Goal: Information Seeking & Learning: Learn about a topic

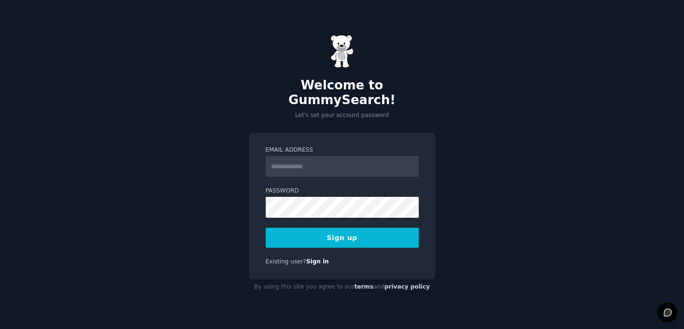
click at [335, 160] on input "Email Address" at bounding box center [342, 166] width 153 height 21
type input "**********"
click at [350, 230] on button "Sign up" at bounding box center [342, 238] width 153 height 20
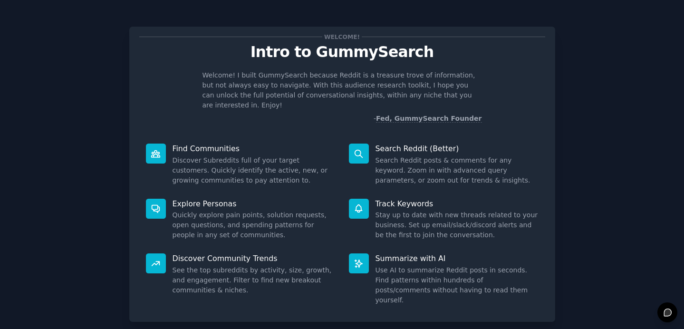
click at [158, 75] on div "Welcome! I built GummySearch because Reddit is a treasure trove of information,…" at bounding box center [342, 96] width 406 height 53
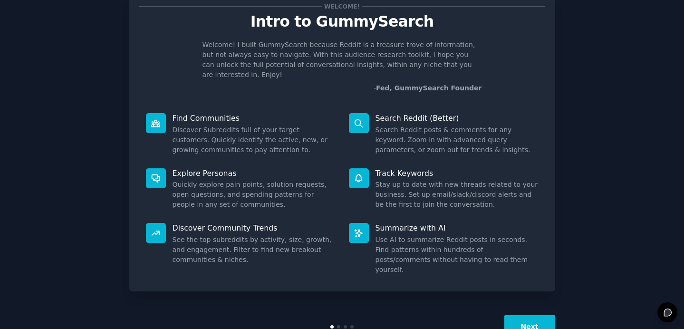
scroll to position [43, 0]
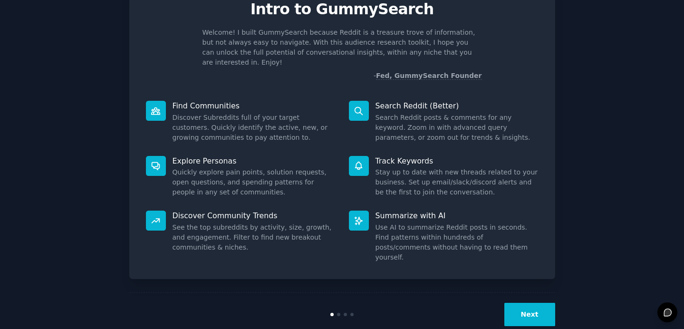
click at [542, 303] on button "Next" at bounding box center [529, 314] width 51 height 23
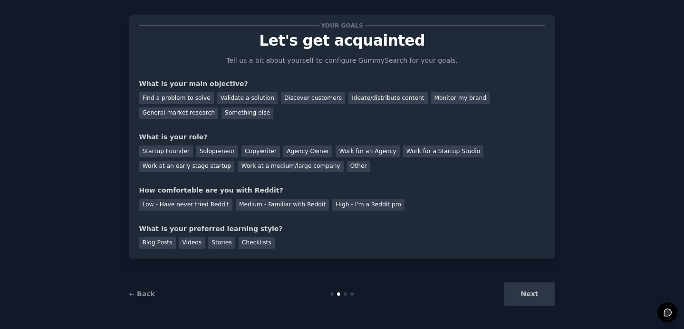
scroll to position [11, 0]
click at [193, 114] on div "General market research" at bounding box center [178, 113] width 79 height 12
click at [174, 168] on div "Work at an early stage startup" at bounding box center [187, 167] width 96 height 12
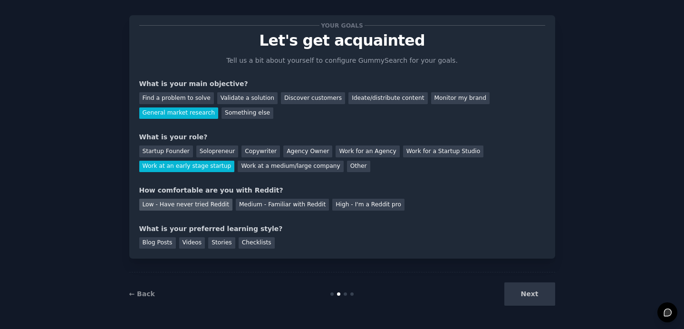
click at [196, 207] on div "Low - Have never tried Reddit" at bounding box center [185, 205] width 93 height 12
click at [145, 244] on div "Blog Posts" at bounding box center [157, 243] width 37 height 12
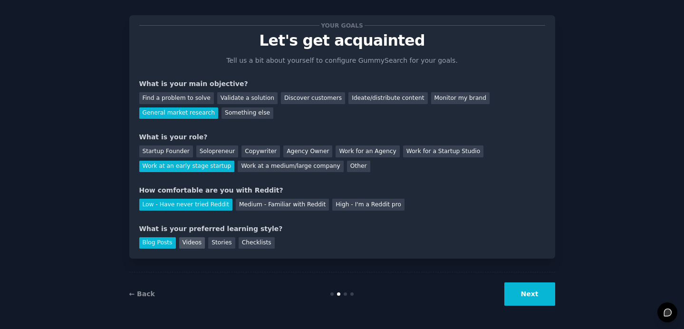
click at [196, 242] on div "Videos" at bounding box center [192, 243] width 26 height 12
click at [536, 296] on button "Next" at bounding box center [529, 293] width 51 height 23
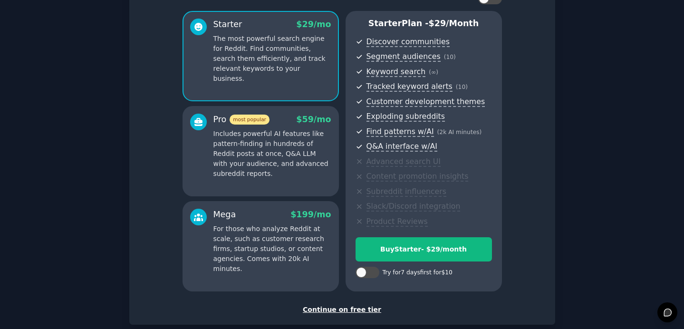
scroll to position [127, 0]
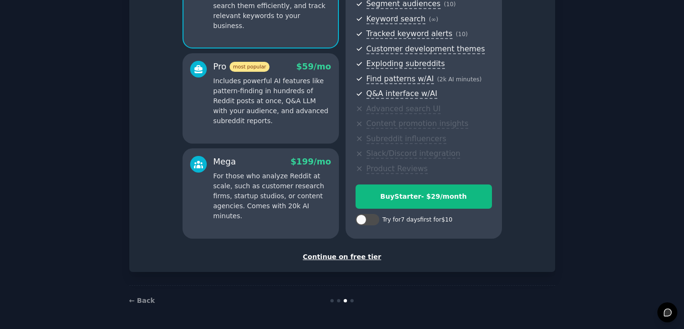
click at [337, 256] on div "Continue on free tier" at bounding box center [342, 257] width 406 height 10
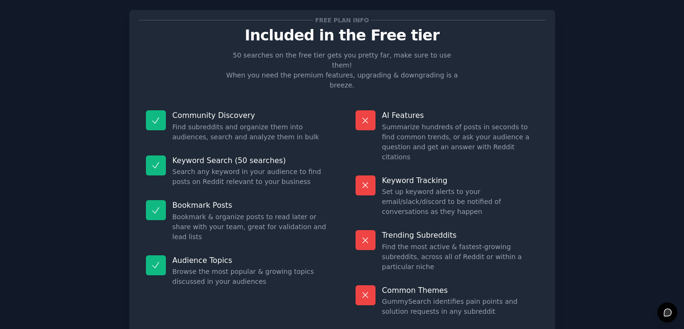
scroll to position [41, 0]
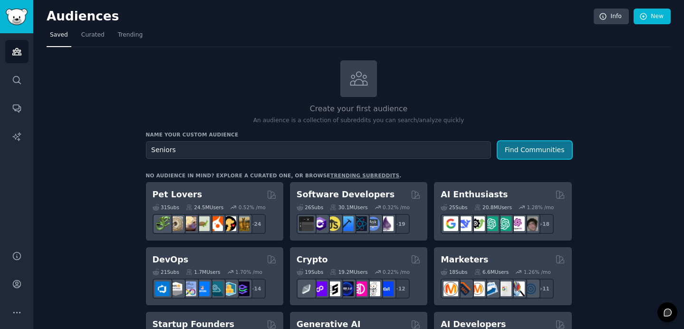
click at [533, 152] on button "Find Communities" at bounding box center [535, 150] width 74 height 18
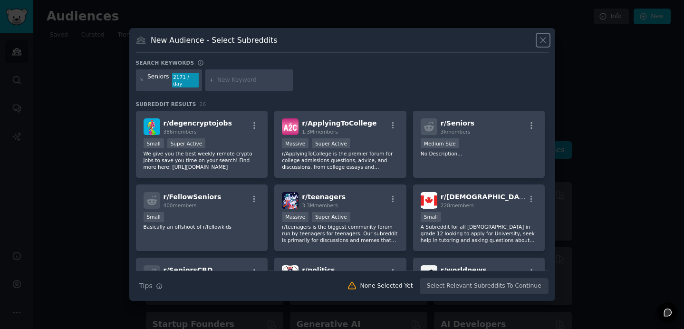
click at [547, 45] on icon at bounding box center [543, 40] width 10 height 10
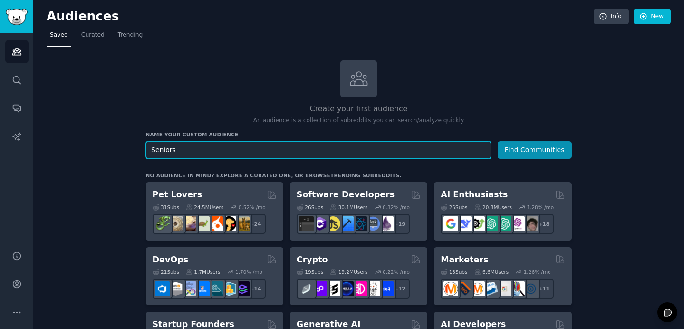
drag, startPoint x: 202, startPoint y: 151, endPoint x: 101, endPoint y: 144, distance: 101.0
type input "h"
type input "parents with disabled kids"
click at [498, 141] on button "Find Communities" at bounding box center [535, 150] width 74 height 18
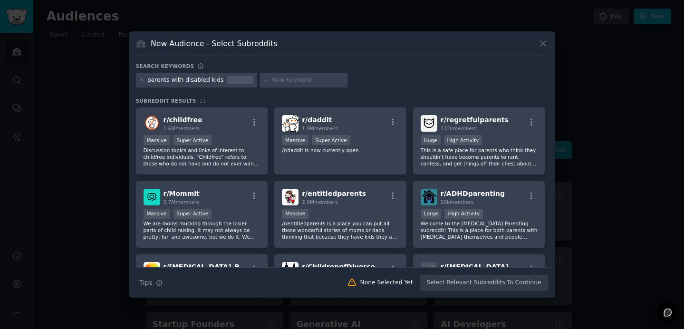
click at [538, 43] on button at bounding box center [543, 43] width 11 height 11
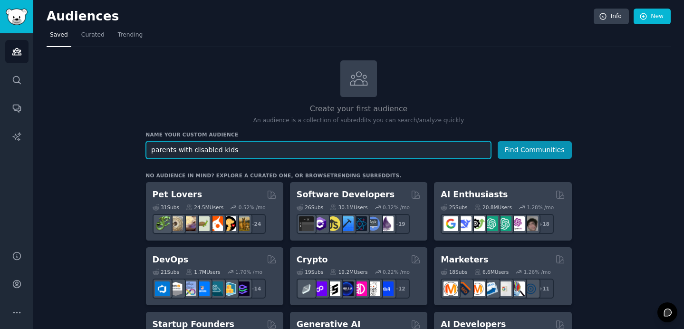
drag, startPoint x: 268, startPoint y: 151, endPoint x: 119, endPoint y: 145, distance: 149.4
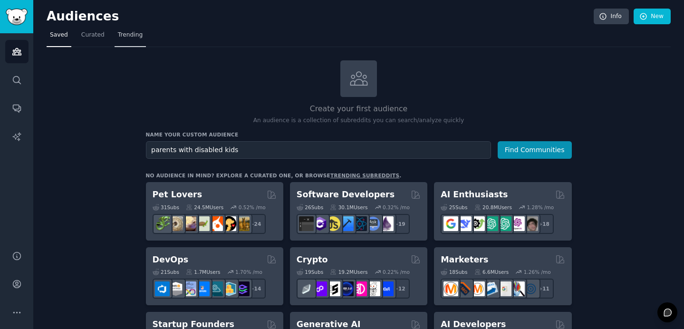
click at [126, 37] on span "Trending" at bounding box center [130, 35] width 25 height 9
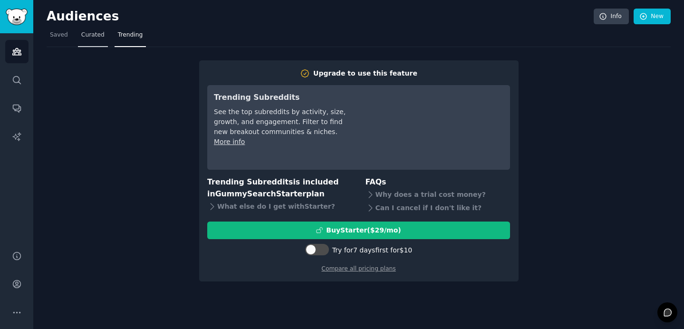
click at [93, 38] on span "Curated" at bounding box center [92, 35] width 23 height 9
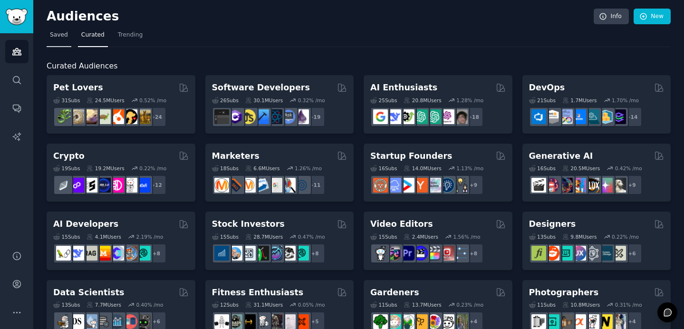
click at [61, 37] on span "Saved" at bounding box center [59, 35] width 18 height 9
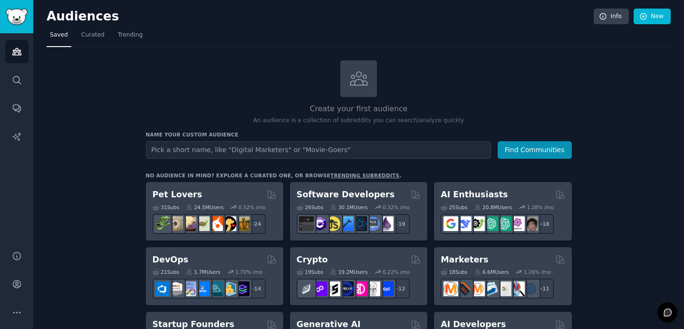
click at [206, 149] on input "text" at bounding box center [318, 150] width 345 height 18
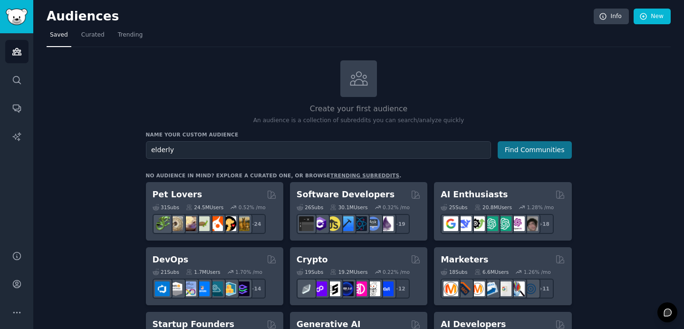
type input "elderly"
click at [529, 144] on button "Find Communities" at bounding box center [535, 150] width 74 height 18
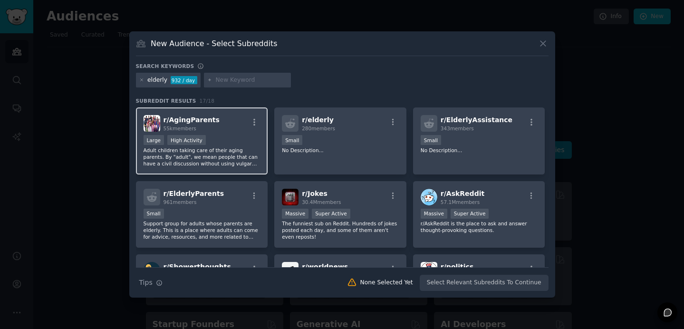
click at [226, 150] on p "Adult children taking care of their aging parents. By "adult", we mean people t…" at bounding box center [202, 157] width 117 height 20
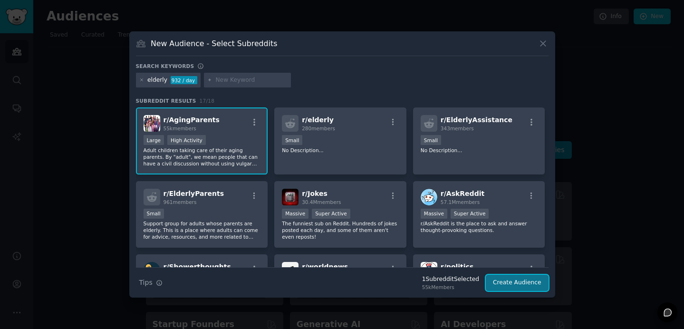
click at [523, 280] on button "Create Audience" at bounding box center [517, 283] width 63 height 16
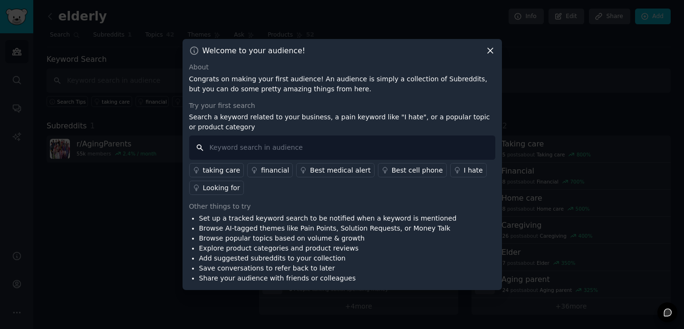
click at [258, 147] on input "text" at bounding box center [342, 147] width 306 height 24
click at [231, 168] on div "taking care" at bounding box center [222, 170] width 38 height 10
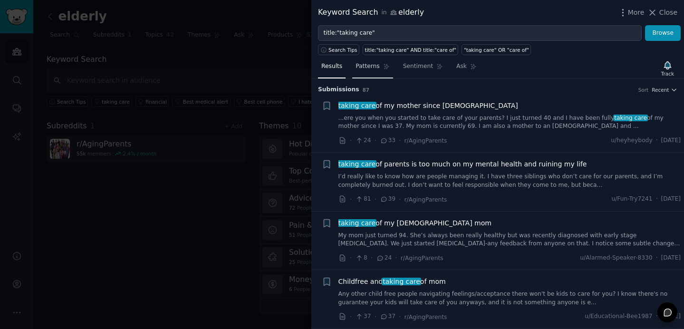
click at [369, 67] on span "Patterns" at bounding box center [368, 66] width 24 height 9
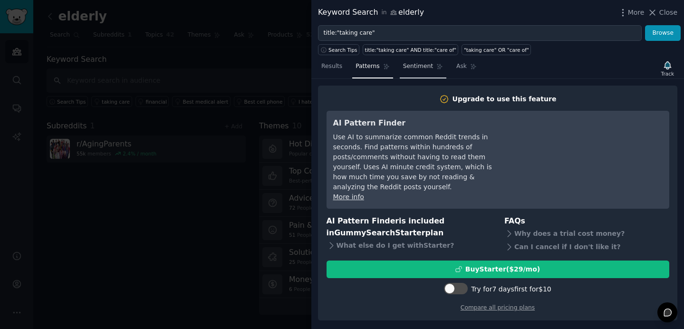
click at [436, 68] on icon at bounding box center [439, 66] width 7 height 7
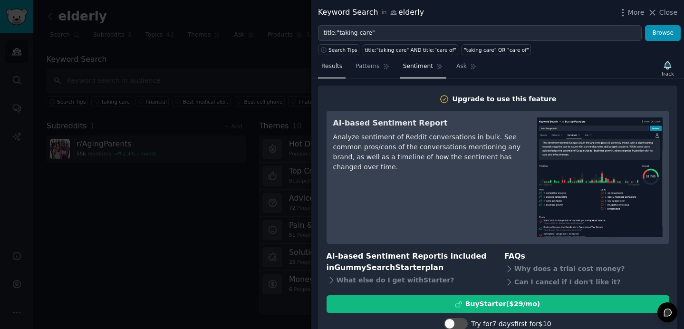
click at [338, 69] on span "Results" at bounding box center [331, 66] width 21 height 9
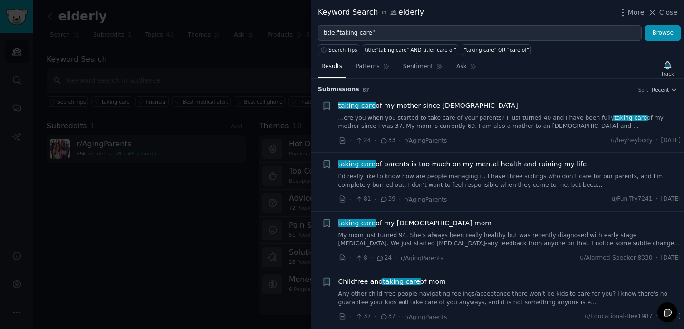
click at [493, 164] on span "taking care of parents is too much on my mental health and ruining my life" at bounding box center [463, 164] width 249 height 10
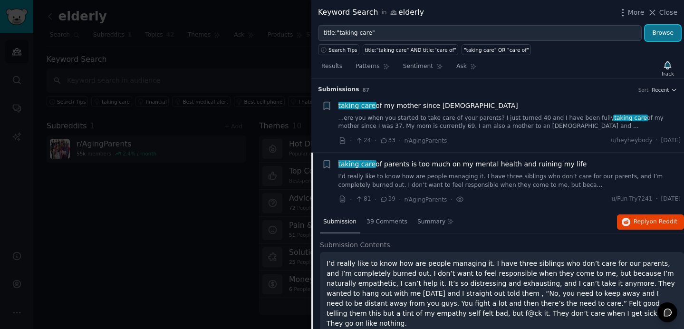
click at [664, 34] on button "Browse" at bounding box center [663, 33] width 36 height 16
click at [674, 10] on span "Close" at bounding box center [668, 13] width 18 height 10
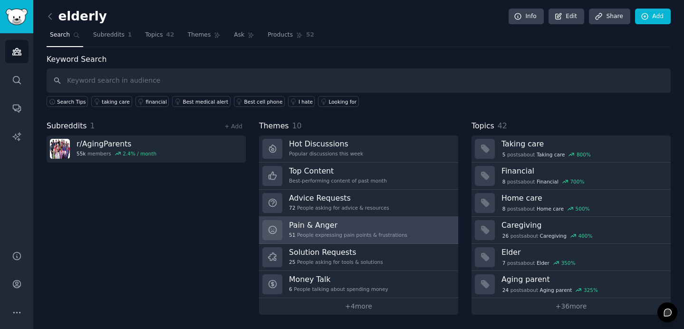
click at [318, 224] on h3 "Pain & Anger" at bounding box center [348, 225] width 118 height 10
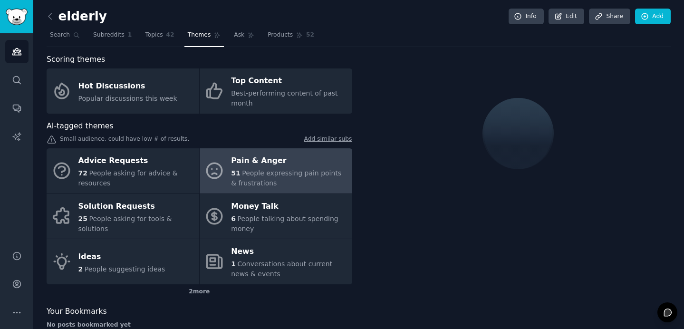
click at [287, 166] on div "Pain & Anger" at bounding box center [289, 161] width 116 height 15
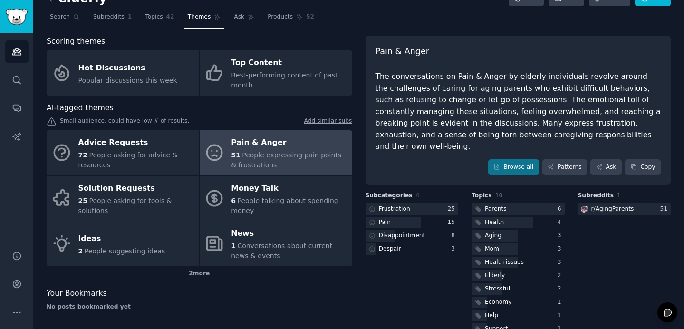
scroll to position [24, 0]
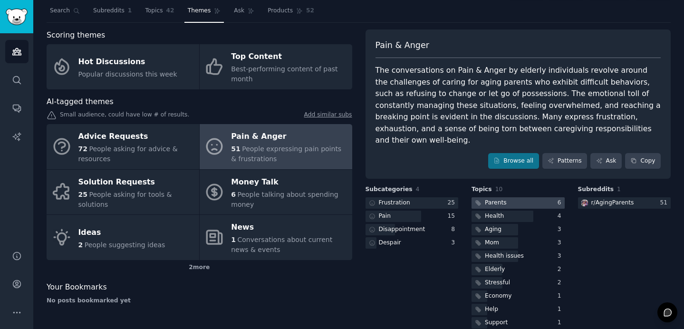
click at [501, 199] on div "Parents" at bounding box center [496, 203] width 22 height 9
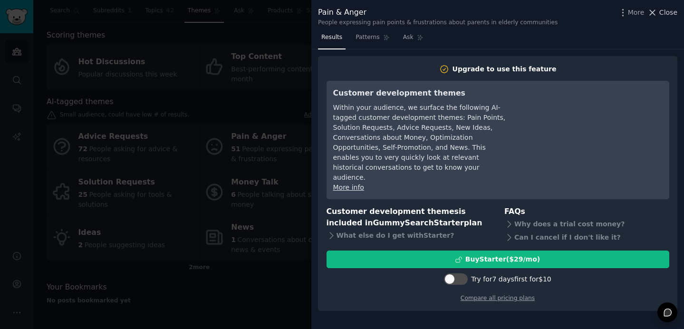
click at [663, 13] on span "Close" at bounding box center [668, 13] width 18 height 10
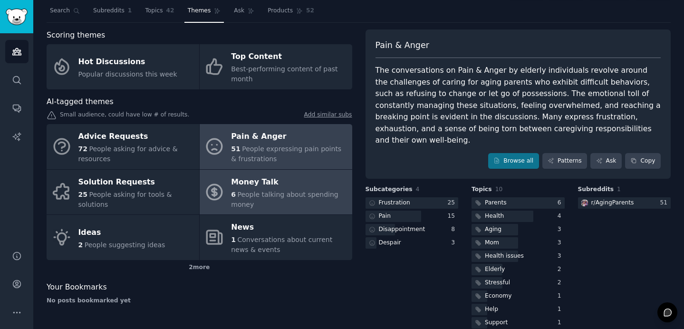
click at [296, 180] on div "Money Talk" at bounding box center [289, 181] width 116 height 15
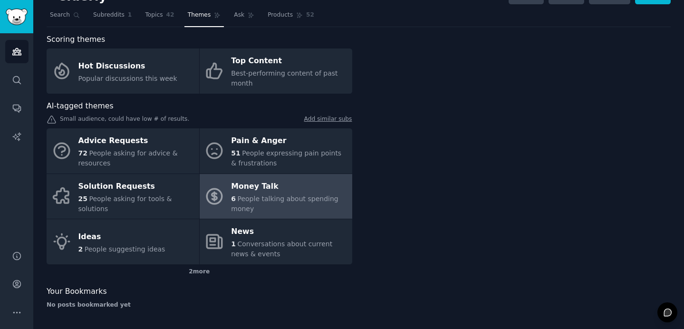
scroll to position [20, 0]
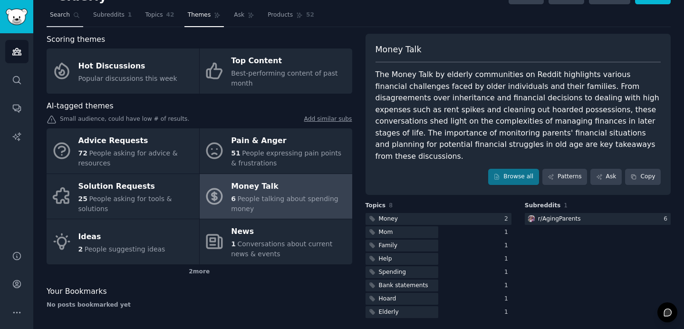
click at [80, 15] on link "Search" at bounding box center [65, 17] width 37 height 19
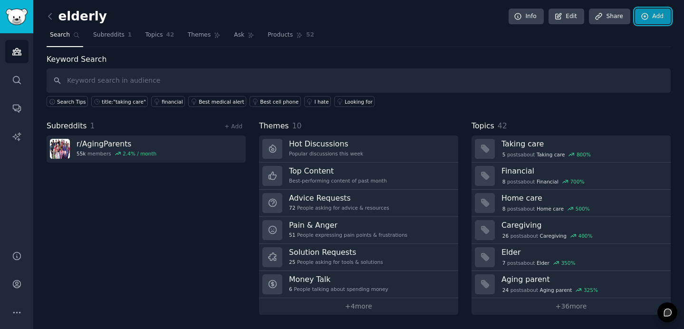
click at [642, 17] on icon at bounding box center [645, 16] width 9 height 9
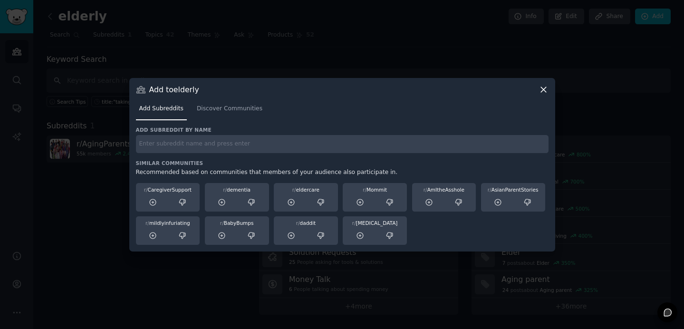
click at [541, 87] on icon at bounding box center [544, 90] width 10 height 10
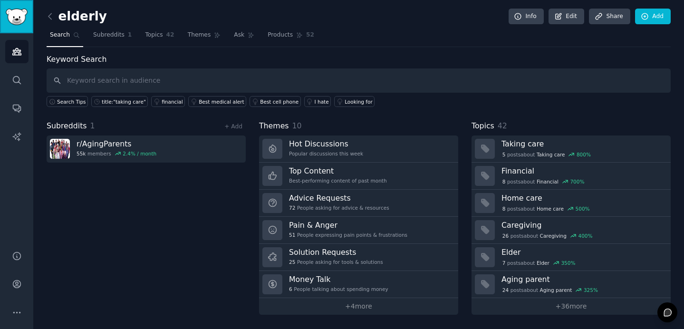
click at [18, 13] on img "Sidebar" at bounding box center [17, 17] width 22 height 17
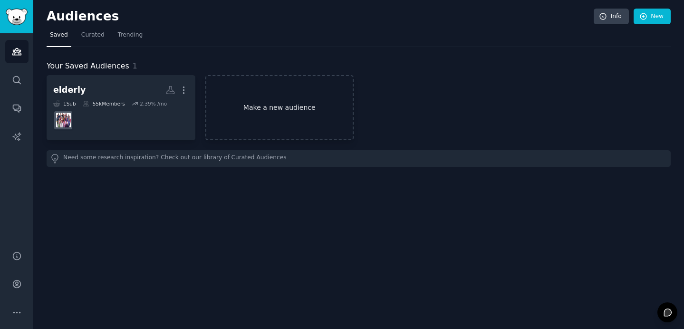
click at [267, 106] on link "Make a new audience" at bounding box center [279, 107] width 149 height 65
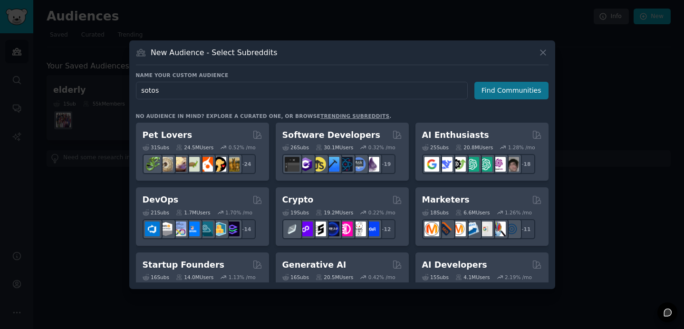
type input "sotos"
click at [502, 91] on button "Find Communities" at bounding box center [511, 91] width 74 height 18
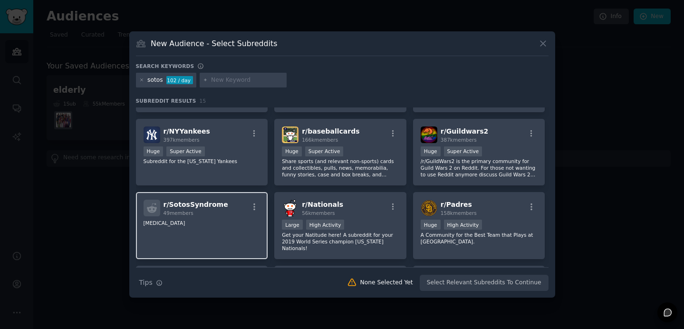
scroll to position [75, 0]
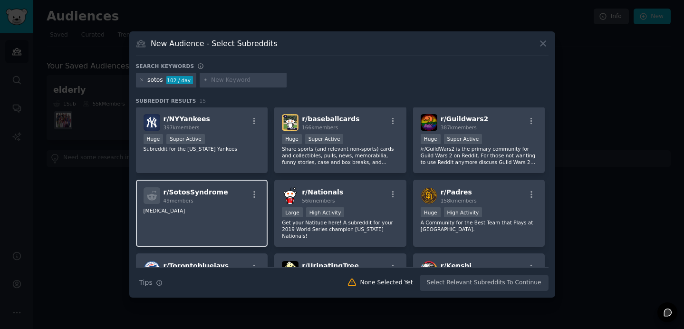
click at [193, 192] on span "r/ SotosSyndrome" at bounding box center [196, 192] width 65 height 8
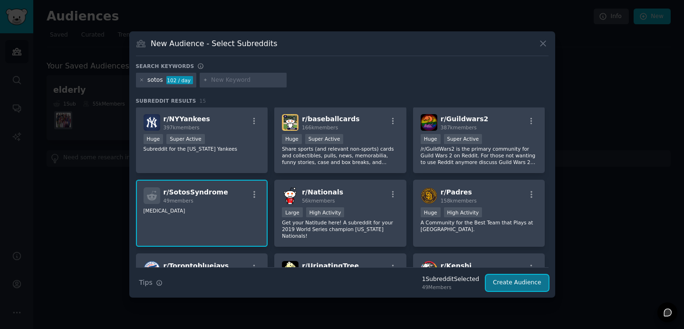
click at [518, 287] on button "Create Audience" at bounding box center [517, 283] width 63 height 16
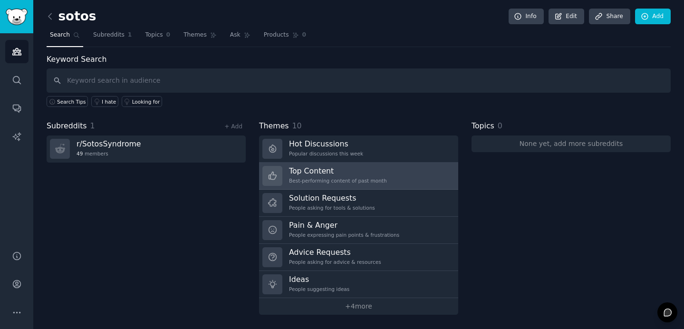
click at [327, 173] on h3 "Top Content" at bounding box center [338, 171] width 98 height 10
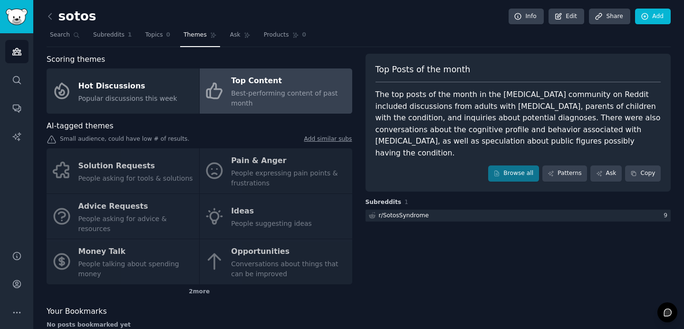
click at [290, 174] on div "Solution Requests People asking for tools & solutions Pain & Anger People expre…" at bounding box center [200, 216] width 306 height 136
click at [270, 175] on div "Solution Requests People asking for tools & solutions Pain & Anger People expre…" at bounding box center [200, 216] width 306 height 136
click at [46, 18] on div "sotos Info Edit Share Add Search Subreddits 1 Topics 0 Themes Ask Products 0 Sc…" at bounding box center [358, 174] width 651 height 349
click at [48, 18] on icon at bounding box center [50, 16] width 10 height 10
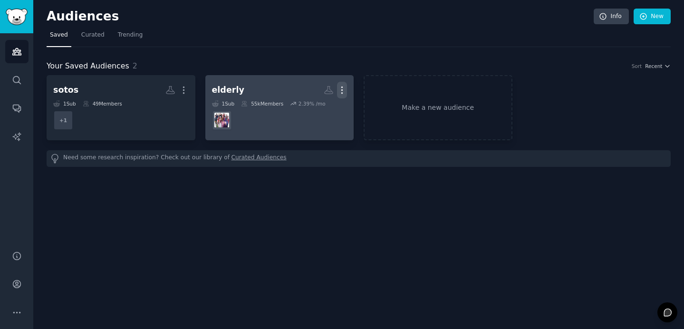
click at [343, 91] on icon "button" at bounding box center [342, 90] width 10 height 10
click at [320, 108] on p "Delete" at bounding box center [316, 110] width 22 height 10
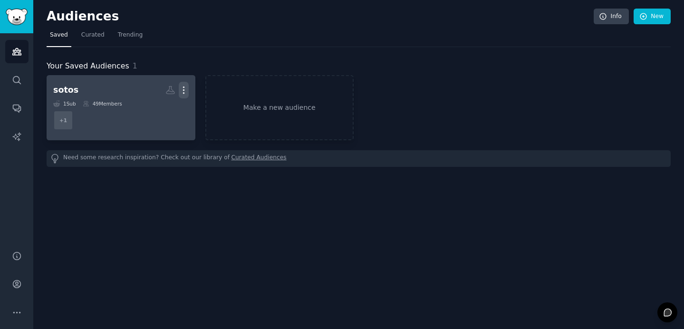
click at [186, 91] on icon "button" at bounding box center [184, 90] width 10 height 10
click at [156, 115] on p "Delete" at bounding box center [158, 110] width 22 height 10
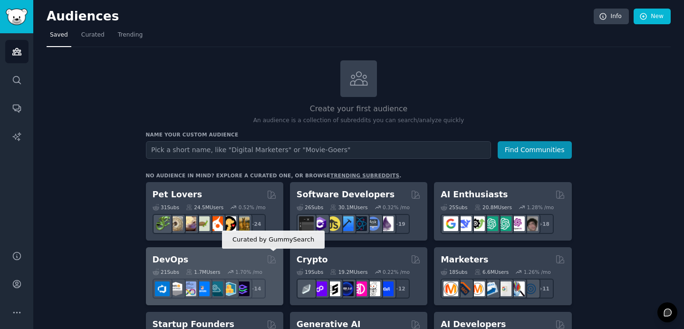
scroll to position [6, 0]
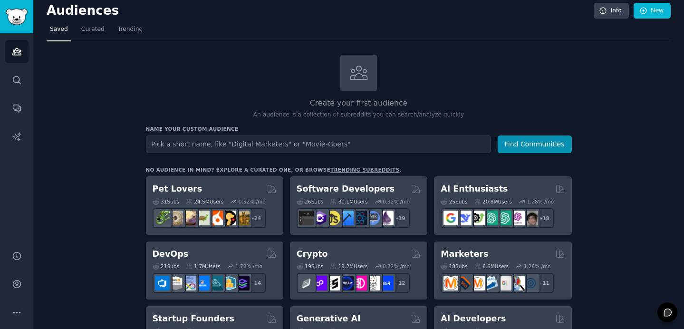
click at [229, 145] on input "text" at bounding box center [318, 144] width 345 height 18
type input "d"
type input "sock aid"
click at [498, 135] on button "Find Communities" at bounding box center [535, 144] width 74 height 18
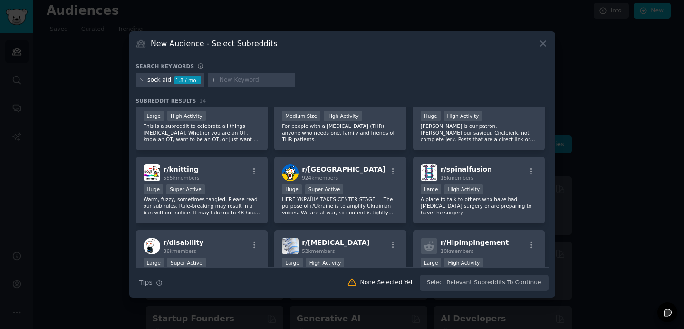
scroll to position [59, 0]
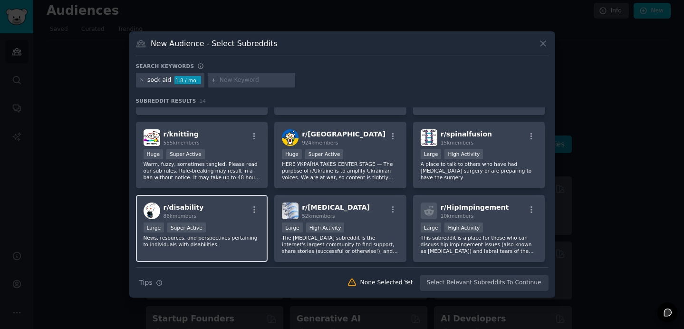
click at [190, 208] on span "r/ disability" at bounding box center [184, 207] width 40 height 8
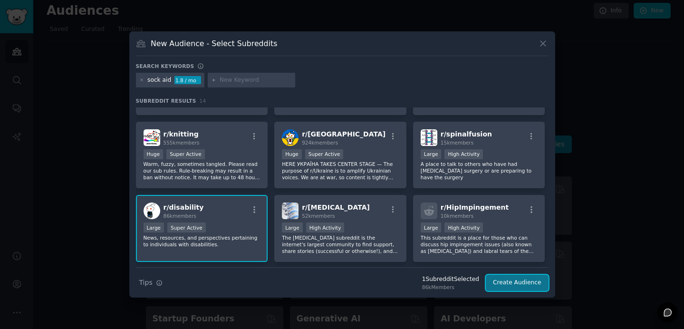
click at [517, 284] on button "Create Audience" at bounding box center [517, 283] width 63 height 16
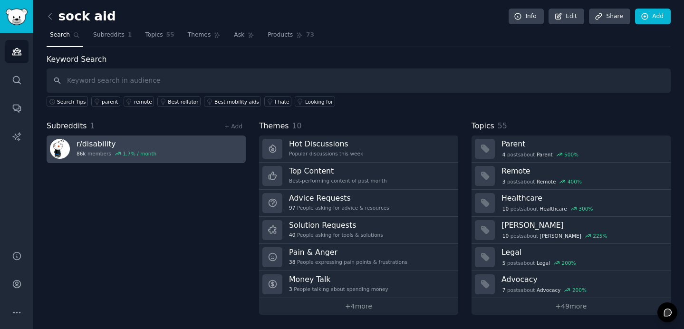
click at [114, 144] on h3 "r/ disability" at bounding box center [117, 144] width 80 height 10
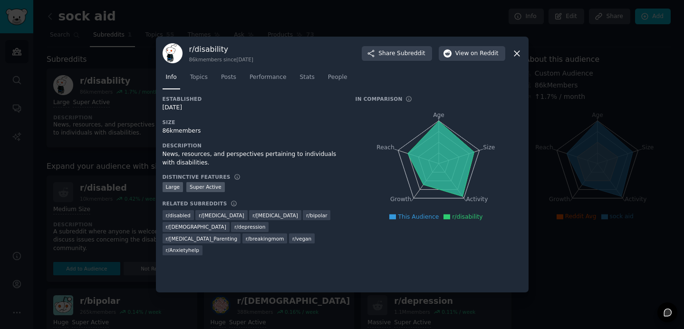
click at [128, 185] on div at bounding box center [342, 164] width 684 height 329
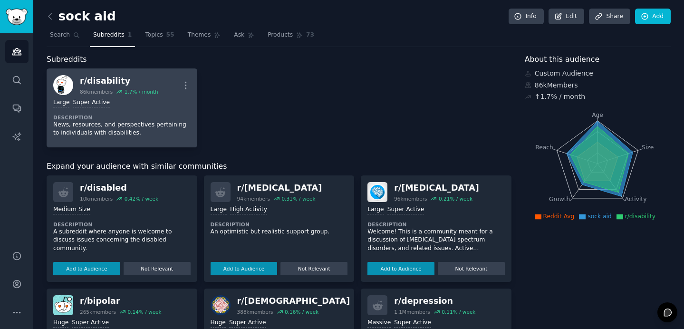
click at [141, 102] on div "Large Super Active" at bounding box center [121, 102] width 137 height 9
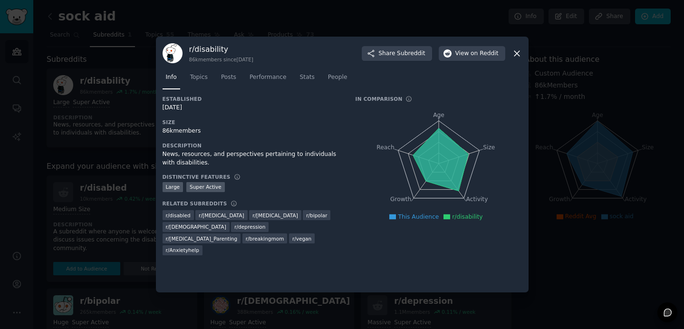
click at [122, 158] on div at bounding box center [342, 164] width 684 height 329
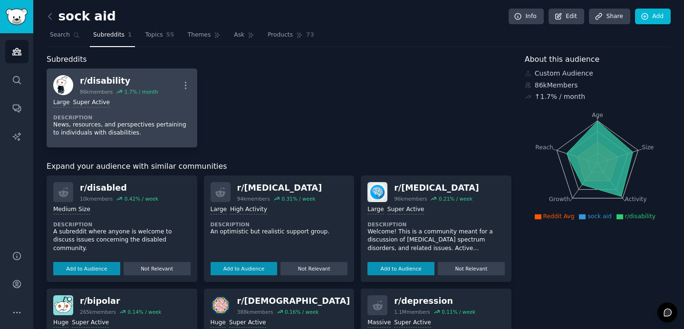
click at [164, 110] on div "Large Super Active Description News, resources, and perspectives pertaining to …" at bounding box center [121, 118] width 137 height 46
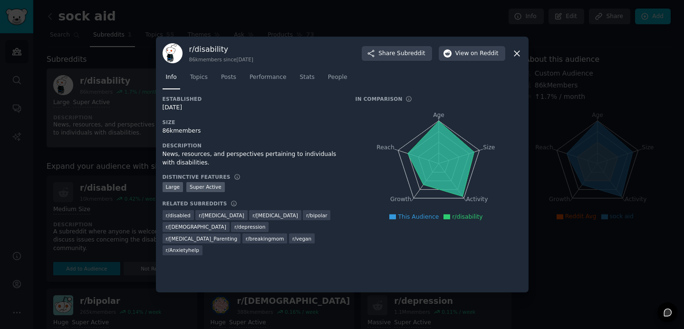
click at [164, 110] on div "03/12/2008" at bounding box center [253, 108] width 180 height 9
click at [199, 73] on span "Topics" at bounding box center [199, 77] width 18 height 9
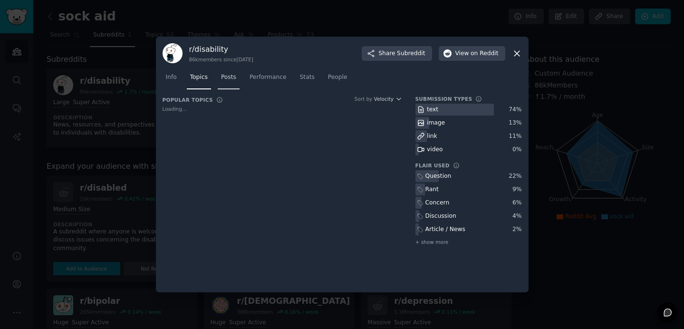
click at [239, 78] on link "Posts" at bounding box center [229, 79] width 22 height 19
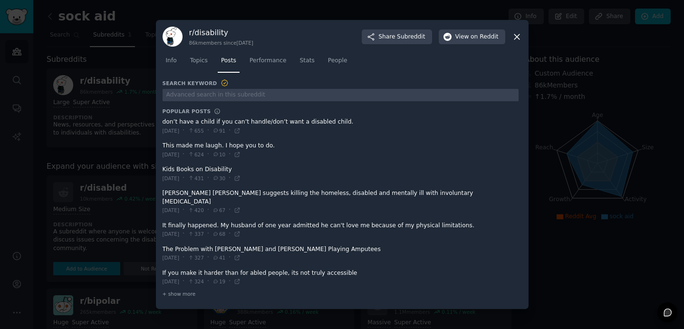
click at [211, 173] on span at bounding box center [341, 173] width 356 height 23
click at [225, 182] on span "30" at bounding box center [219, 178] width 13 height 7
click at [241, 182] on icon at bounding box center [237, 178] width 7 height 7
click at [515, 41] on icon at bounding box center [517, 37] width 10 height 10
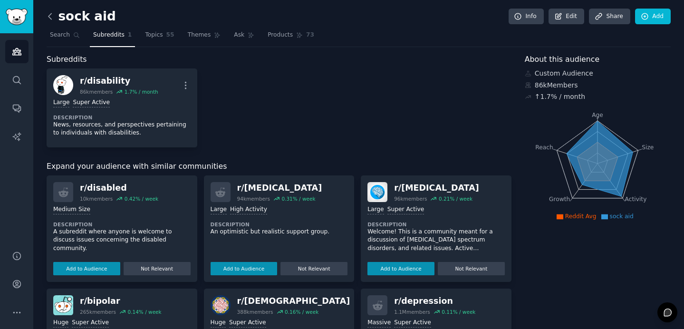
click at [54, 18] on icon at bounding box center [50, 16] width 10 height 10
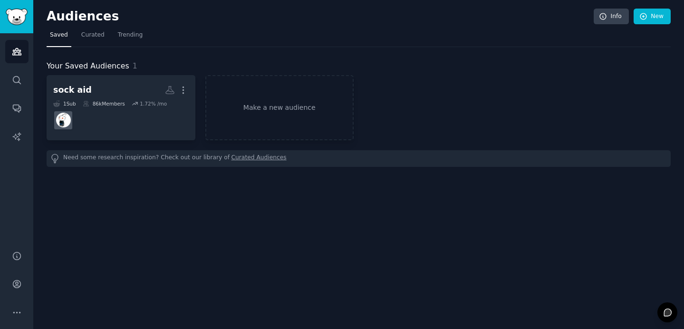
click at [50, 17] on h2 "Audiences" at bounding box center [320, 16] width 547 height 15
click at [235, 105] on link "Make a new audience" at bounding box center [279, 107] width 149 height 65
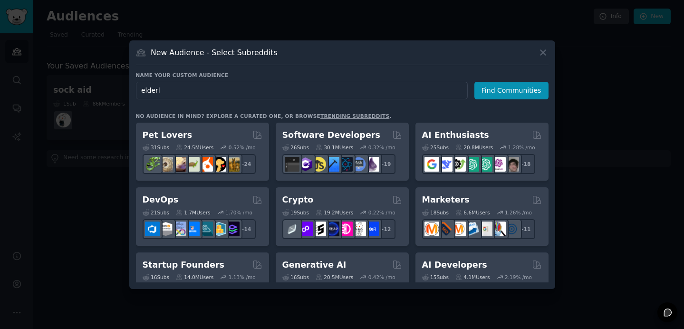
type input "elderly"
click button "Find Communities" at bounding box center [511, 91] width 74 height 18
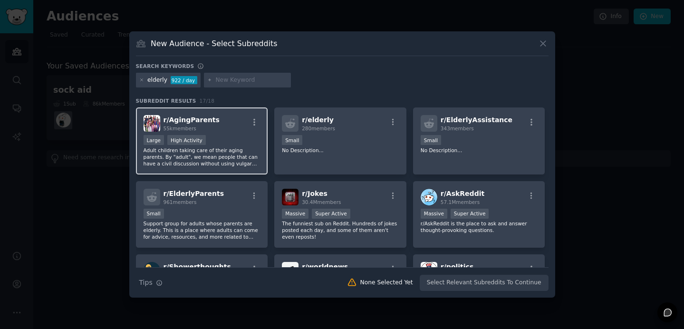
click at [223, 128] on div "r/ AgingParents 55k members" at bounding box center [202, 123] width 117 height 17
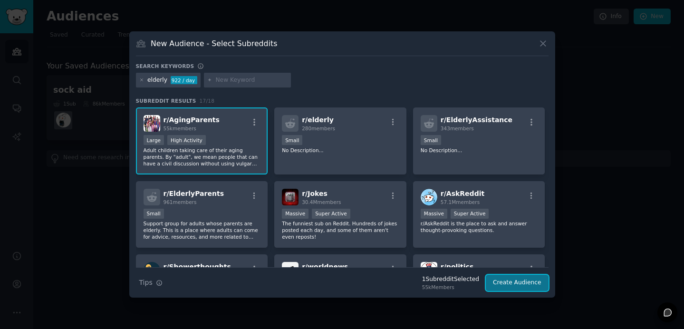
click at [517, 284] on button "Create Audience" at bounding box center [517, 283] width 63 height 16
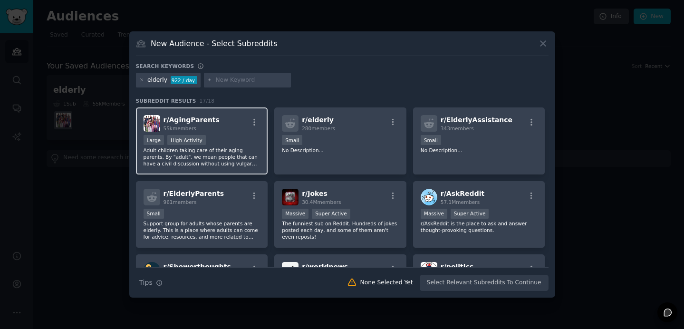
click at [209, 135] on div "Large High Activity" at bounding box center [202, 141] width 117 height 12
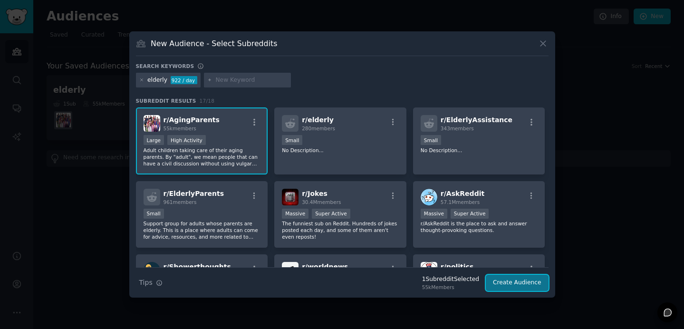
click at [522, 280] on button "Create Audience" at bounding box center [517, 283] width 63 height 16
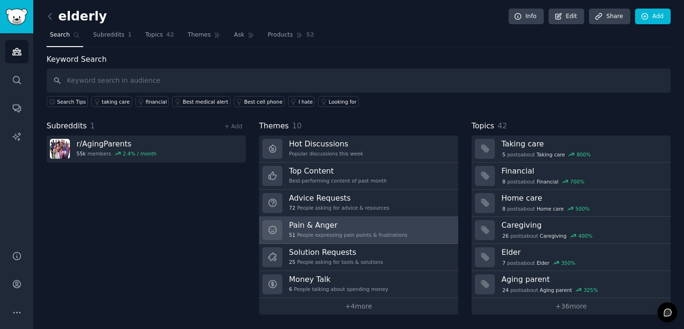
click at [331, 233] on div "51 People expressing pain points & frustrations" at bounding box center [348, 235] width 118 height 7
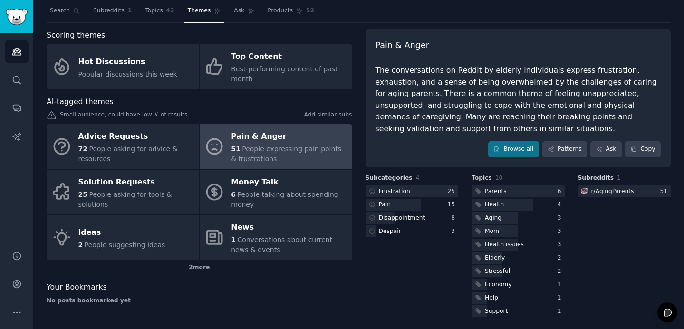
scroll to position [27, 0]
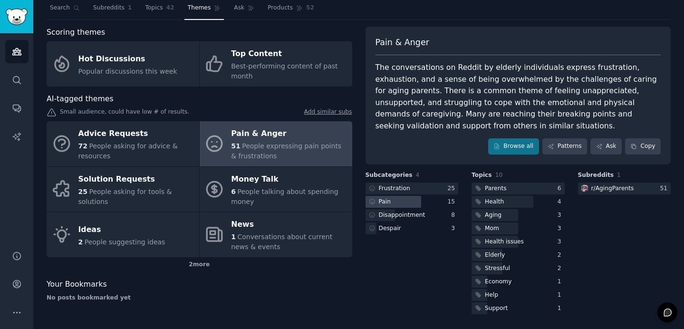
click at [398, 203] on div at bounding box center [394, 202] width 56 height 12
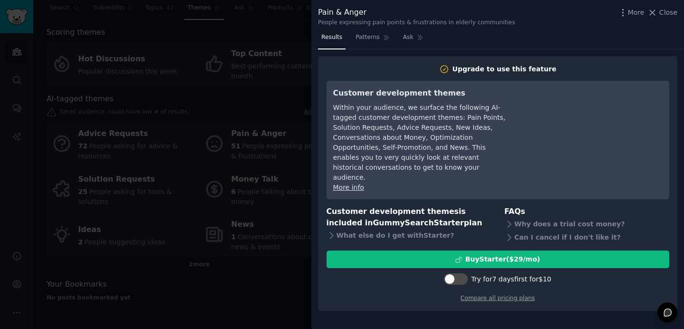
click at [300, 292] on div at bounding box center [342, 164] width 684 height 329
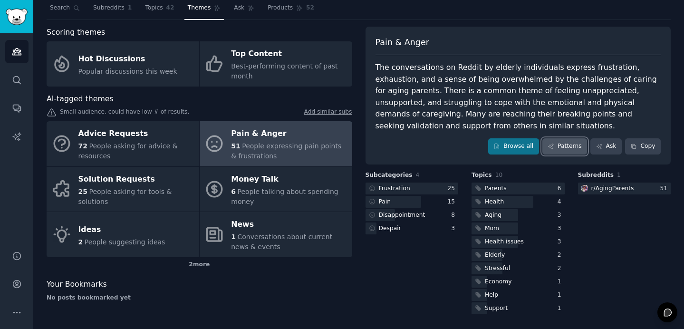
click at [574, 148] on link "Patterns" at bounding box center [564, 146] width 45 height 16
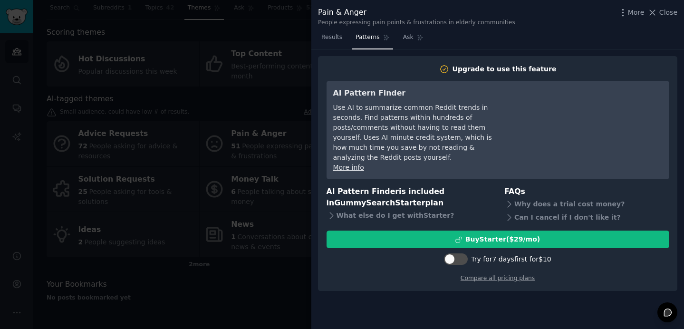
click at [287, 295] on div at bounding box center [342, 164] width 684 height 329
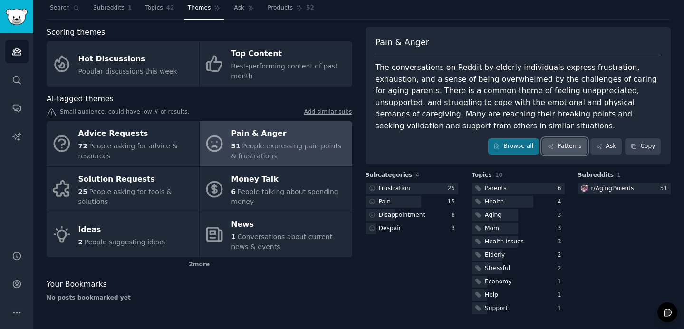
click at [570, 145] on link "Patterns" at bounding box center [564, 146] width 45 height 16
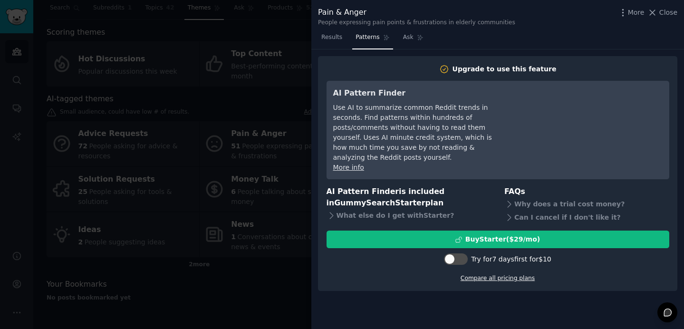
click at [486, 275] on link "Compare all pricing plans" at bounding box center [498, 278] width 74 height 7
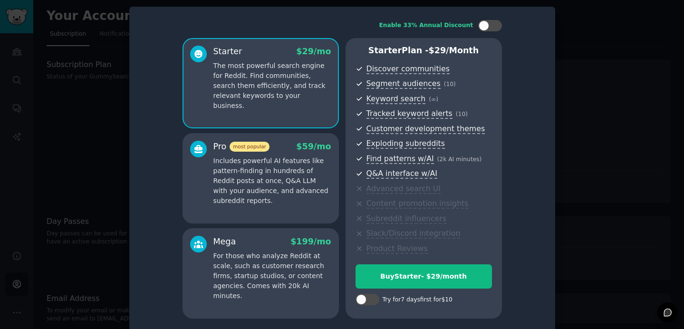
click at [291, 202] on p "Includes powerful AI features like pattern-finding in hundreds of Reddit posts …" at bounding box center [272, 181] width 118 height 50
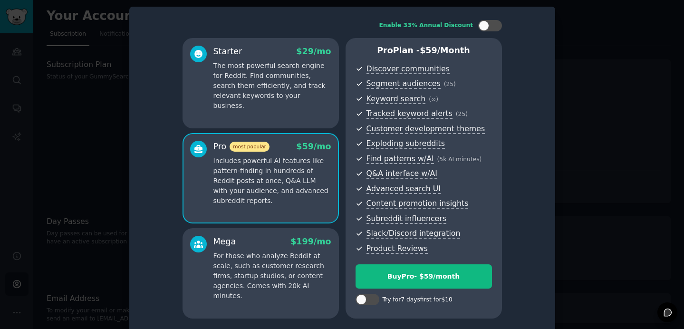
click at [96, 164] on div at bounding box center [342, 164] width 684 height 329
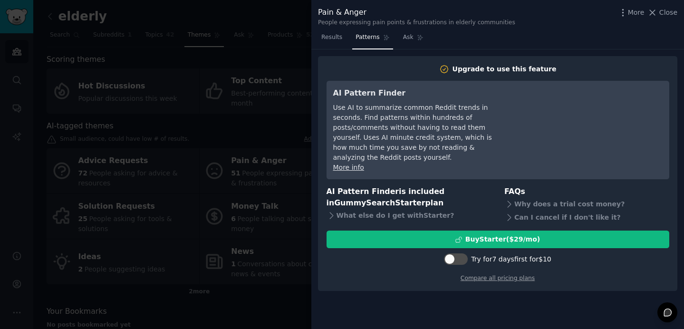
click at [277, 284] on div at bounding box center [342, 164] width 684 height 329
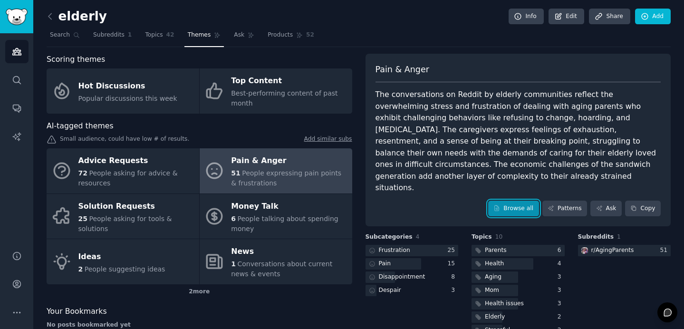
click at [509, 201] on link "Browse all" at bounding box center [513, 209] width 51 height 16
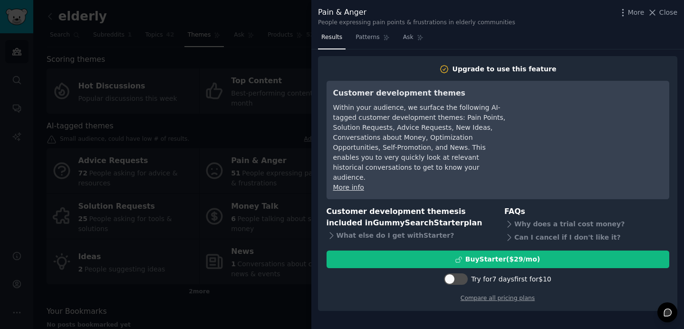
click at [282, 259] on div at bounding box center [342, 164] width 684 height 329
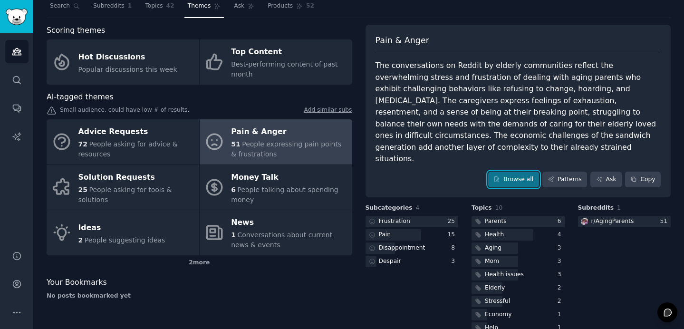
scroll to position [50, 0]
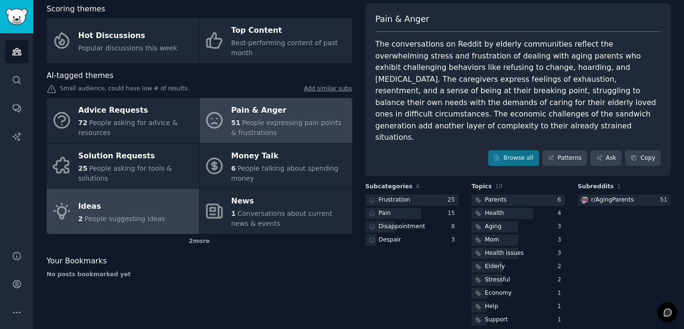
click at [145, 198] on link "Ideas 2 People suggesting ideas" at bounding box center [123, 211] width 153 height 45
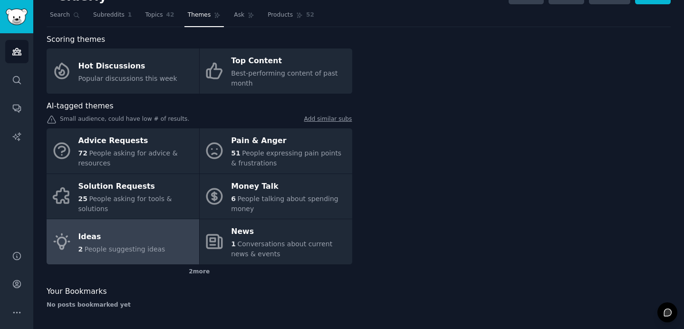
scroll to position [20, 0]
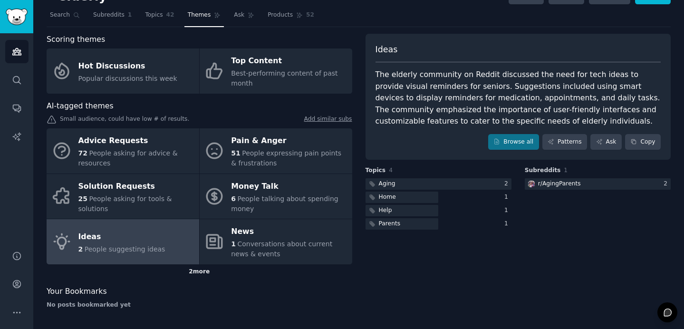
click at [202, 271] on div "2 more" at bounding box center [200, 271] width 306 height 15
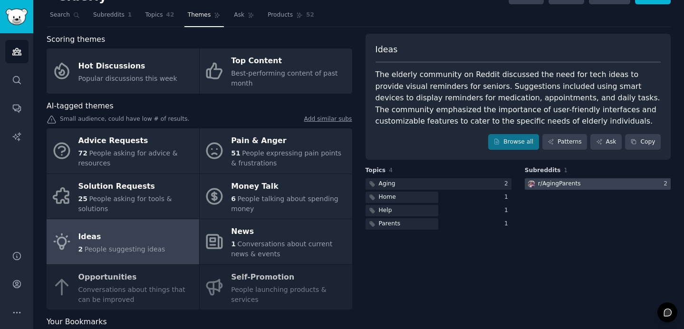
click at [553, 187] on div "r/ AgingParents" at bounding box center [559, 184] width 43 height 9
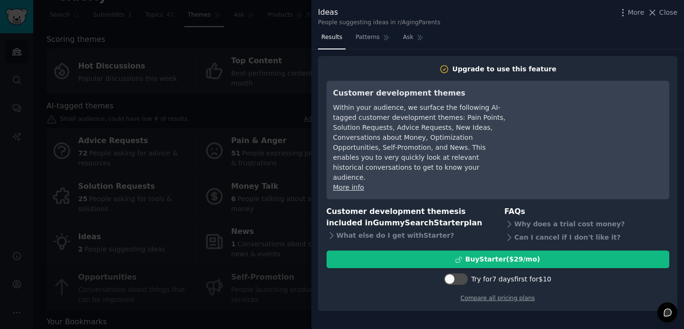
click at [295, 283] on div at bounding box center [342, 164] width 684 height 329
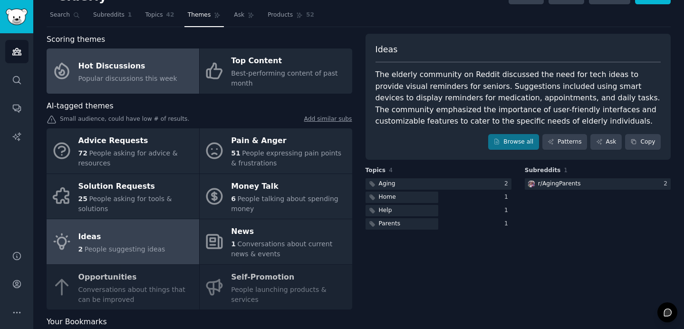
click at [113, 85] on link "Hot Discussions Popular discussions this week" at bounding box center [123, 70] width 153 height 45
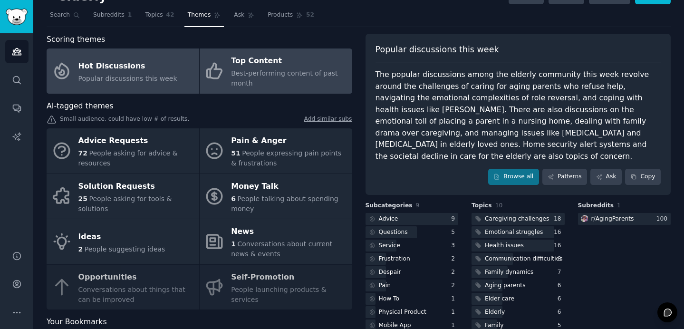
click at [279, 65] on div "Top Content" at bounding box center [289, 61] width 116 height 15
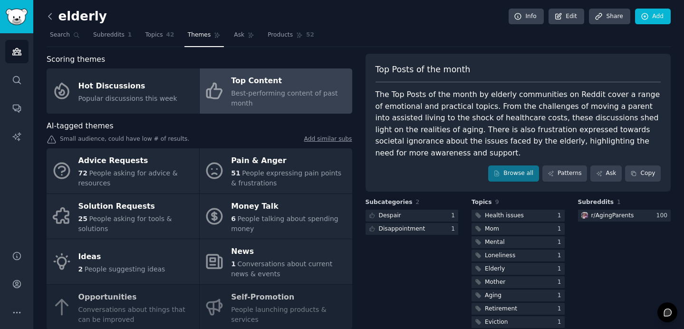
click at [53, 17] on icon at bounding box center [50, 16] width 10 height 10
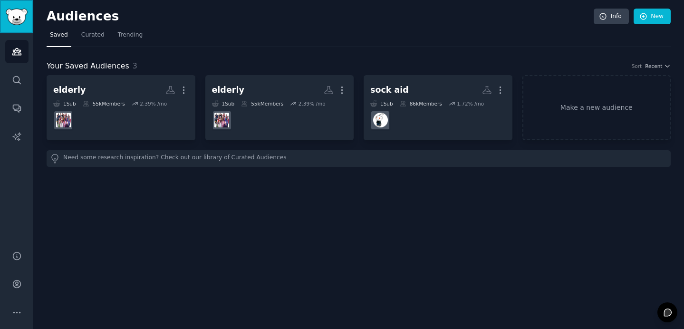
click at [22, 19] on img "Sidebar" at bounding box center [17, 17] width 22 height 17
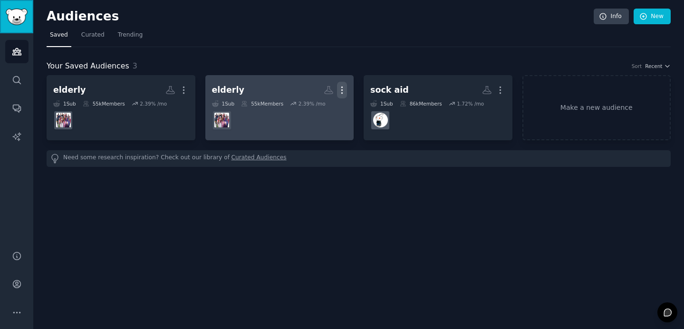
click at [345, 90] on icon "button" at bounding box center [342, 90] width 10 height 10
click at [320, 116] on div "Delete" at bounding box center [309, 110] width 45 height 20
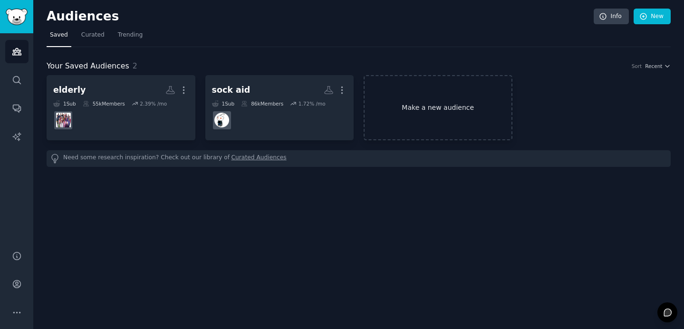
click at [434, 111] on link "Make a new audience" at bounding box center [438, 107] width 149 height 65
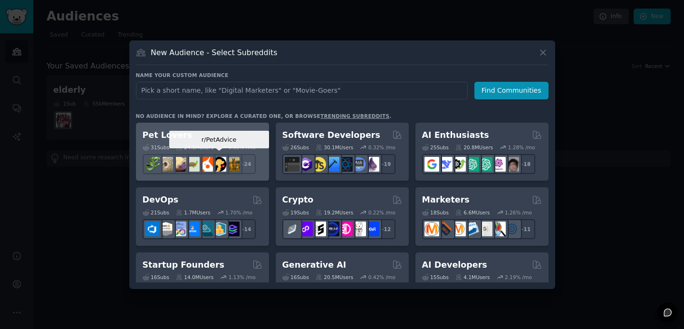
click at [227, 155] on div at bounding box center [219, 164] width 20 height 20
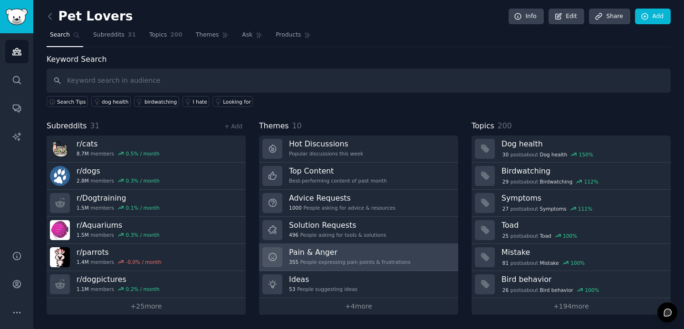
click at [343, 257] on div "Pain & Anger 355 People expressing pain points & frustrations" at bounding box center [350, 257] width 122 height 20
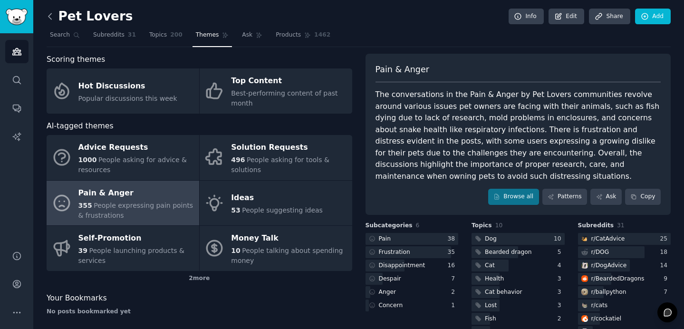
click at [50, 17] on icon at bounding box center [50, 16] width 10 height 10
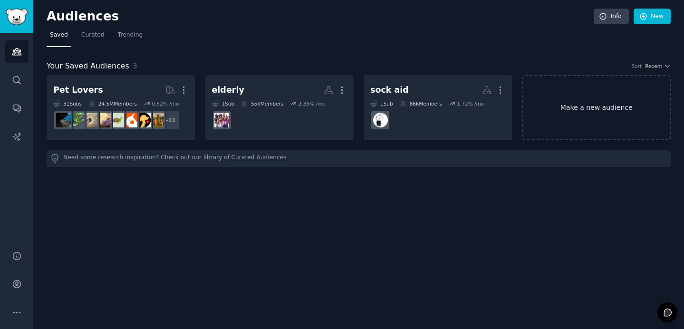
click at [551, 105] on link "Make a new audience" at bounding box center [596, 107] width 149 height 65
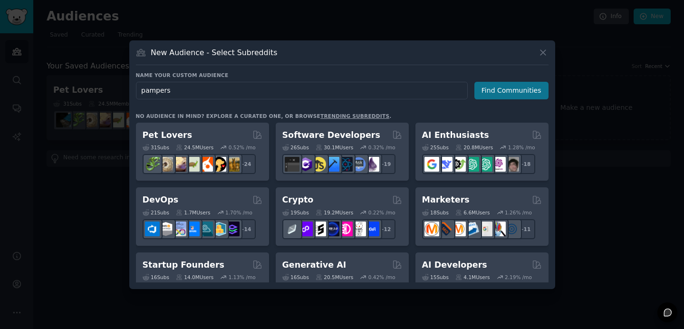
type input "pampers"
click at [529, 93] on button "Find Communities" at bounding box center [511, 91] width 74 height 18
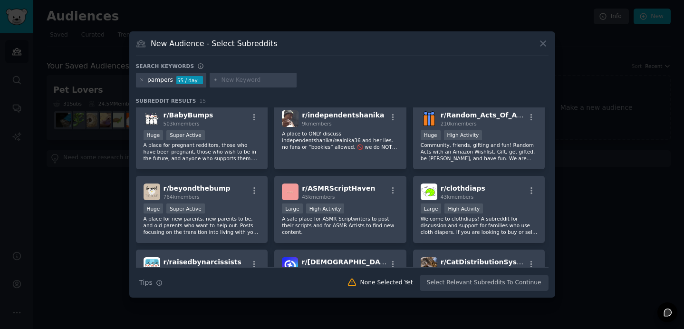
scroll to position [127, 0]
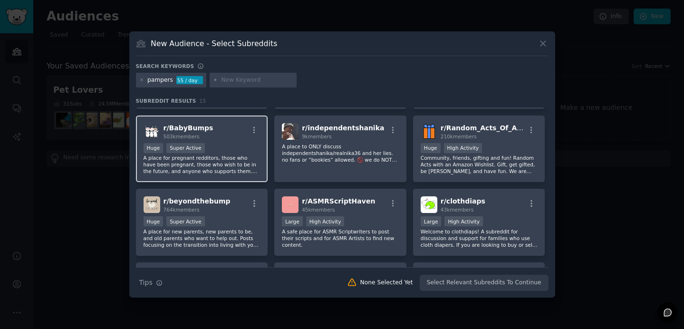
click at [235, 138] on div "r/ BabyBumps 503k members" at bounding box center [202, 131] width 117 height 17
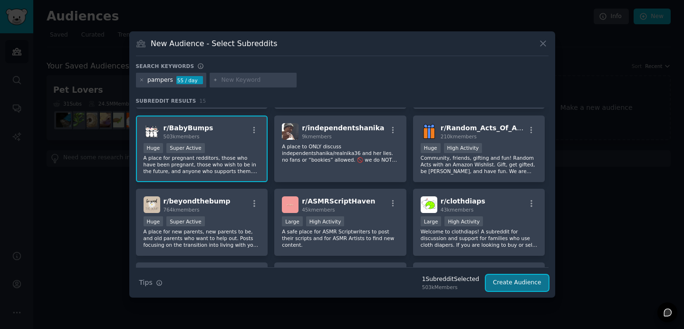
click at [507, 283] on button "Create Audience" at bounding box center [517, 283] width 63 height 16
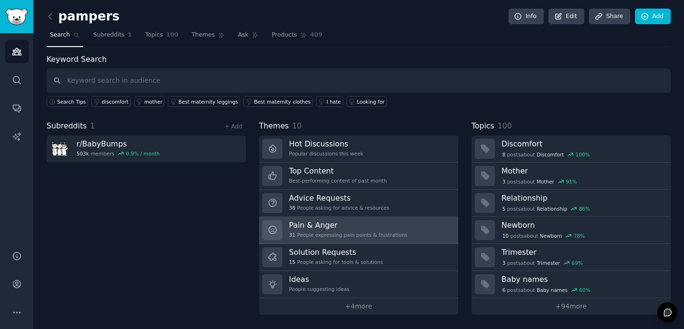
click at [360, 232] on div "31 People expressing pain points & frustrations" at bounding box center [348, 235] width 118 height 7
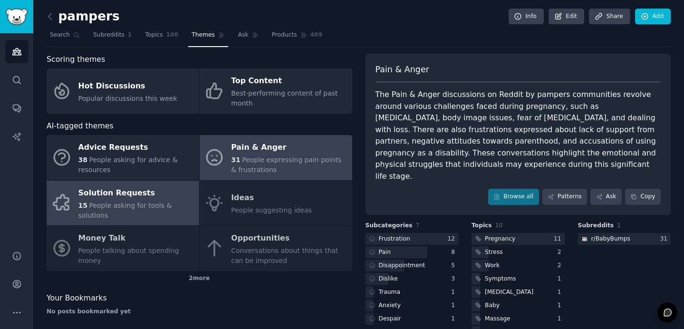
click at [126, 202] on span "People asking for tools & solutions" at bounding box center [125, 211] width 94 height 18
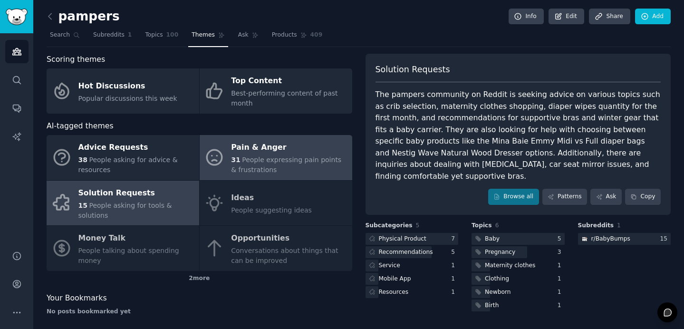
click at [320, 156] on span "People expressing pain points & frustrations" at bounding box center [286, 165] width 110 height 18
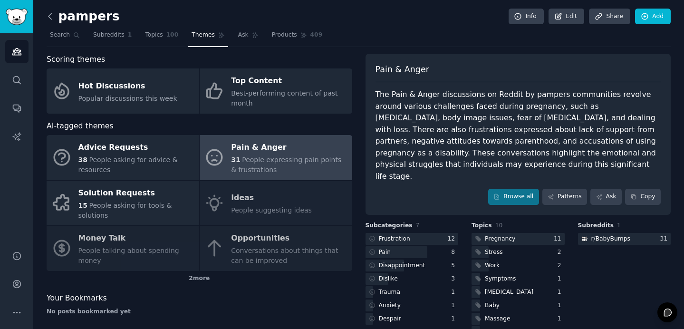
click at [49, 19] on icon at bounding box center [50, 16] width 10 height 10
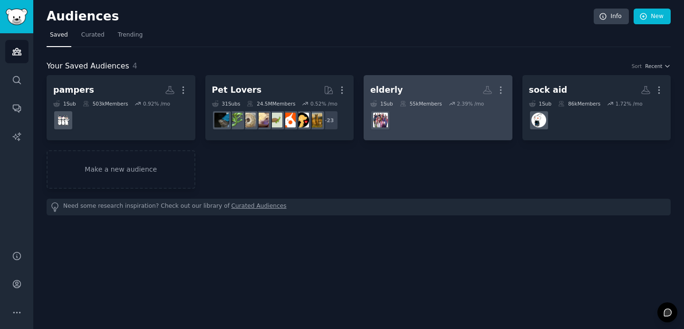
click at [411, 107] on dd at bounding box center [437, 120] width 135 height 27
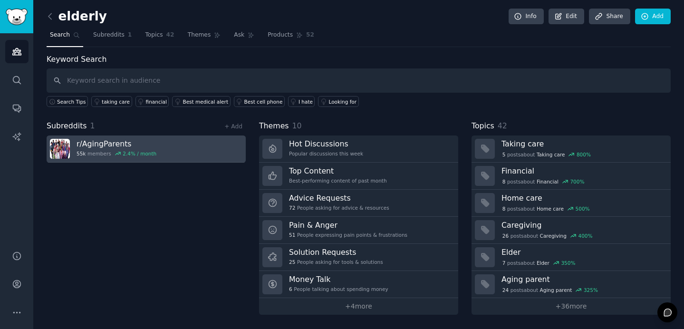
click at [123, 141] on h3 "r/ AgingParents" at bounding box center [117, 144] width 80 height 10
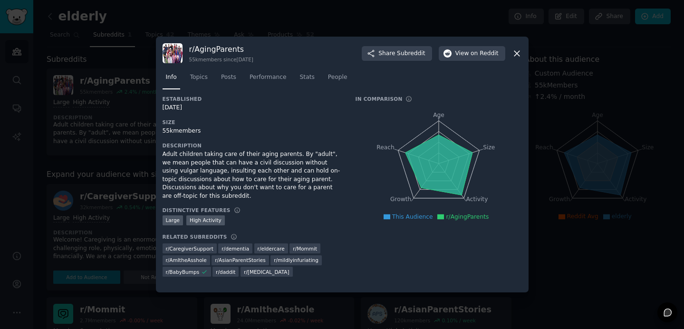
click at [129, 155] on div at bounding box center [342, 164] width 684 height 329
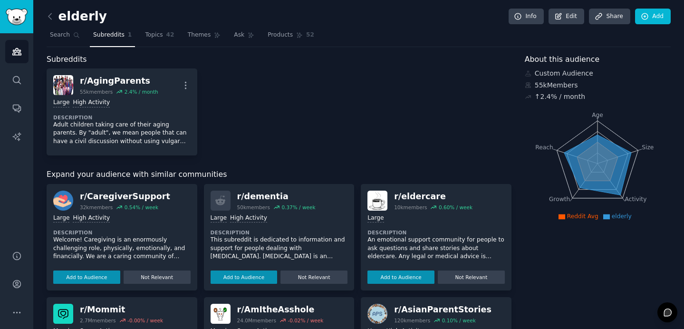
click at [144, 224] on div "Large High Activity Description Welcome! Caregiving is an enormously challengin…" at bounding box center [121, 247] width 137 height 73
click at [119, 210] on icon at bounding box center [119, 207] width 7 height 7
click at [94, 275] on button "Add to Audience" at bounding box center [86, 277] width 67 height 13
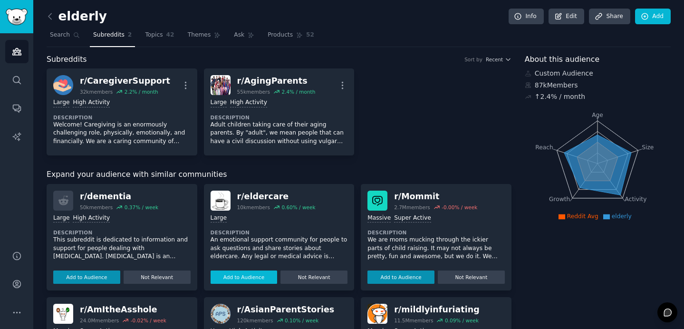
click at [252, 277] on button "Add to Audience" at bounding box center [244, 277] width 67 height 13
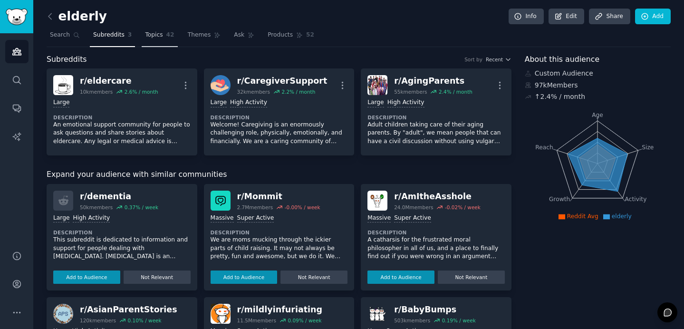
click at [155, 35] on span "Topics" at bounding box center [154, 35] width 18 height 9
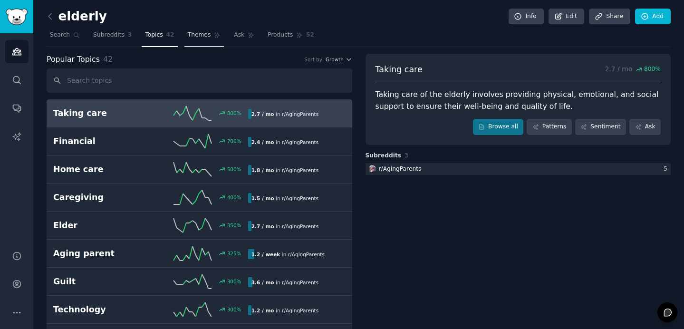
click at [201, 36] on span "Themes" at bounding box center [199, 35] width 23 height 9
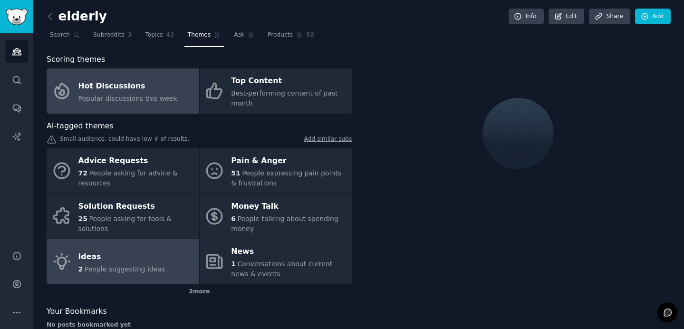
click at [134, 264] on div "2 People suggesting ideas" at bounding box center [121, 269] width 87 height 10
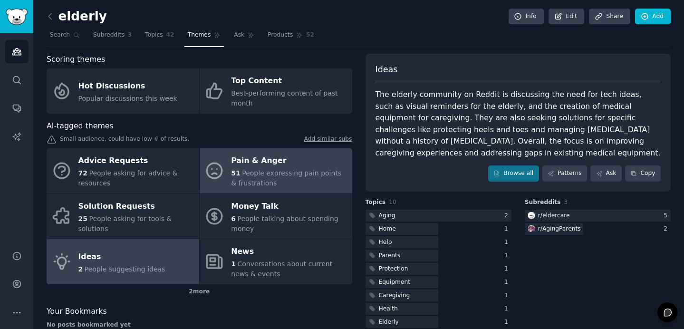
click at [281, 174] on span "People expressing pain points & frustrations" at bounding box center [286, 178] width 110 height 18
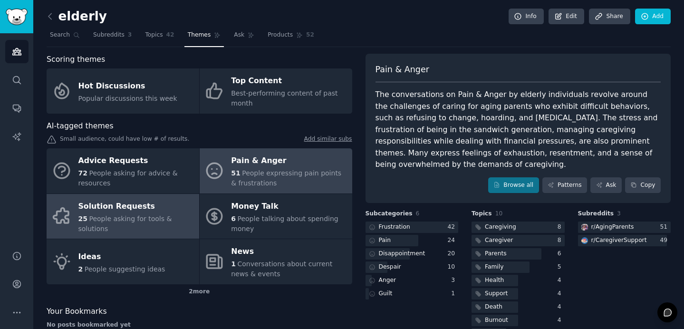
click at [163, 214] on div "25 People asking for tools & solutions" at bounding box center [136, 224] width 116 height 20
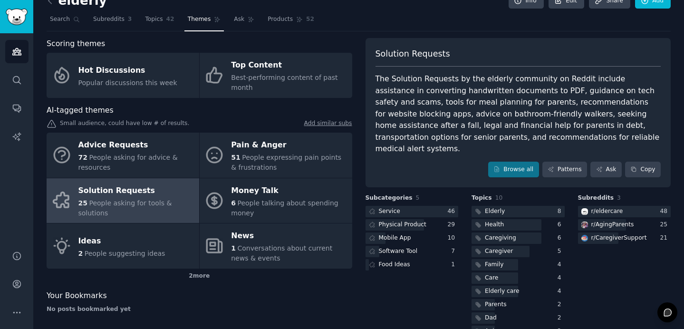
scroll to position [17, 0]
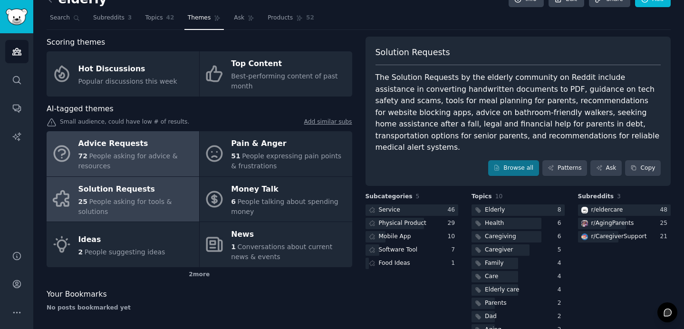
click at [139, 145] on div "Advice Requests" at bounding box center [136, 143] width 116 height 15
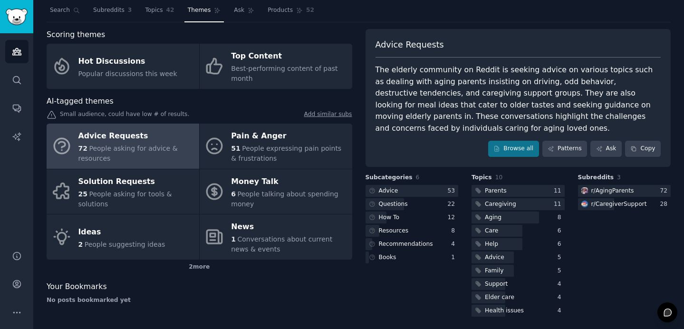
scroll to position [27, 0]
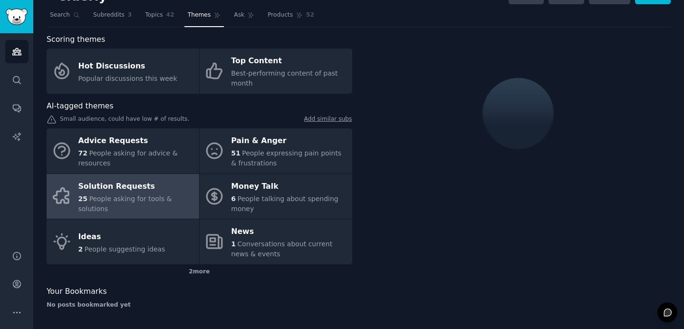
scroll to position [27, 0]
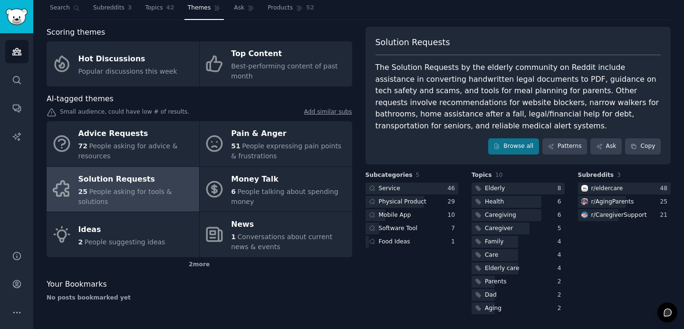
scroll to position [20, 0]
